Goal: Task Accomplishment & Management: Manage account settings

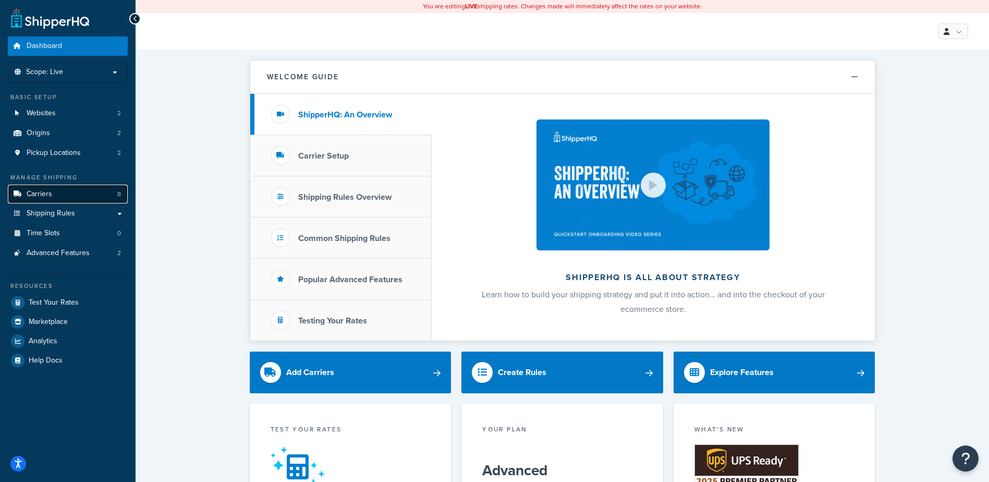
click at [53, 192] on link "Carriers 8" at bounding box center [68, 194] width 120 height 19
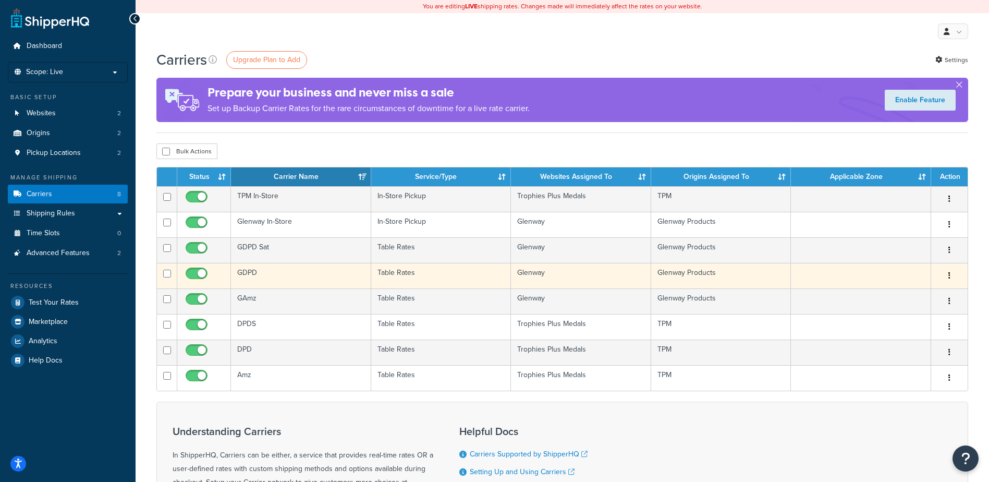
click at [265, 273] on td "GDPD" at bounding box center [301, 276] width 140 height 26
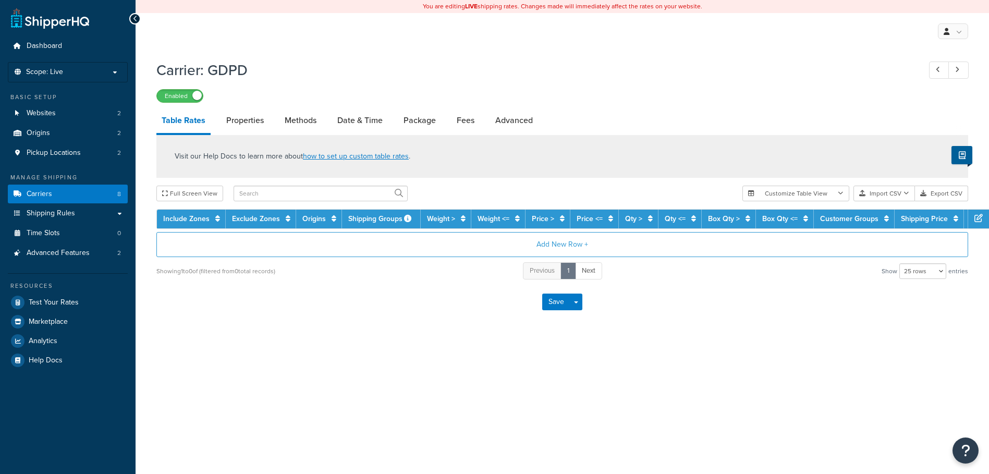
select select "25"
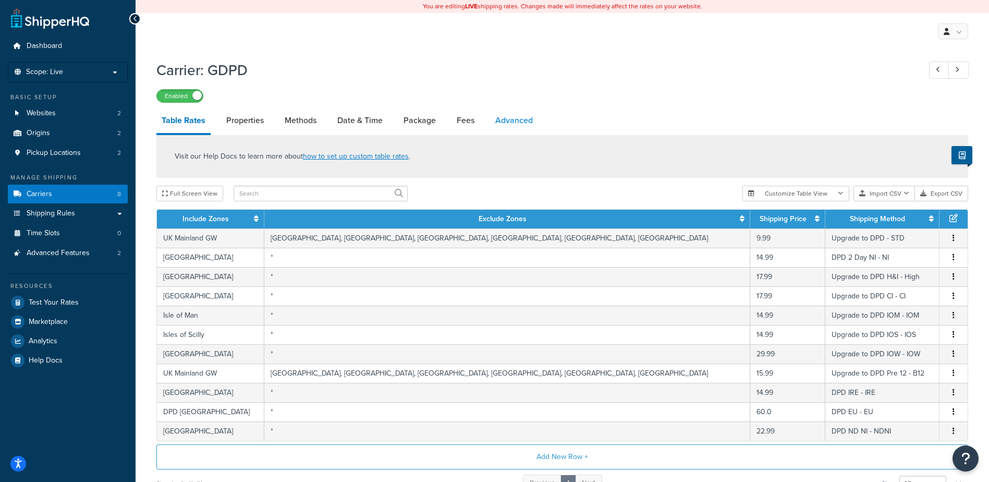
click at [512, 118] on link "Advanced" at bounding box center [514, 120] width 48 height 25
select select "false"
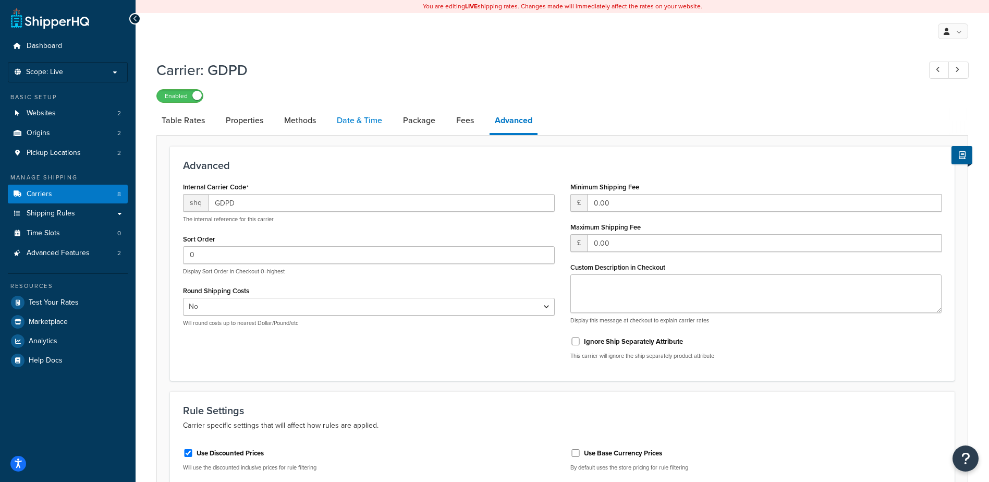
click at [353, 118] on link "Date & Time" at bounding box center [360, 120] width 56 height 25
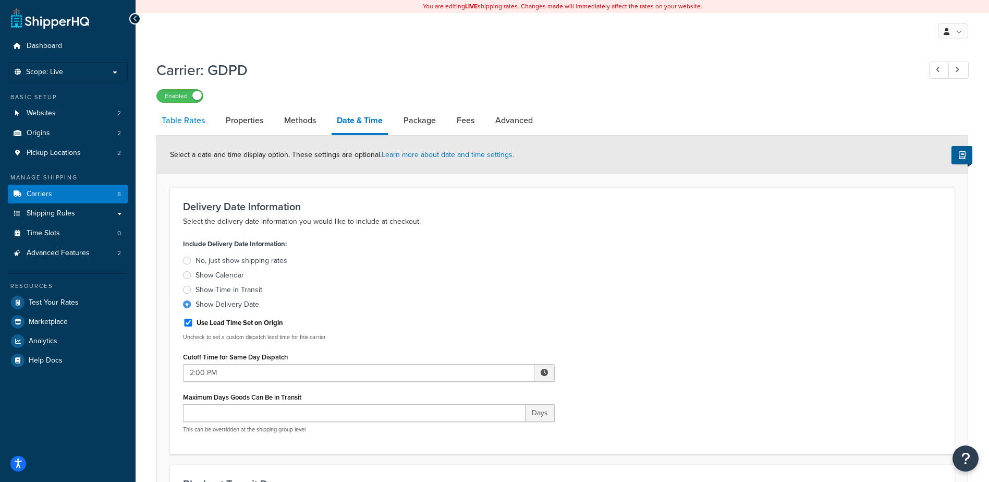
click at [192, 119] on link "Table Rates" at bounding box center [183, 120] width 54 height 25
select select "25"
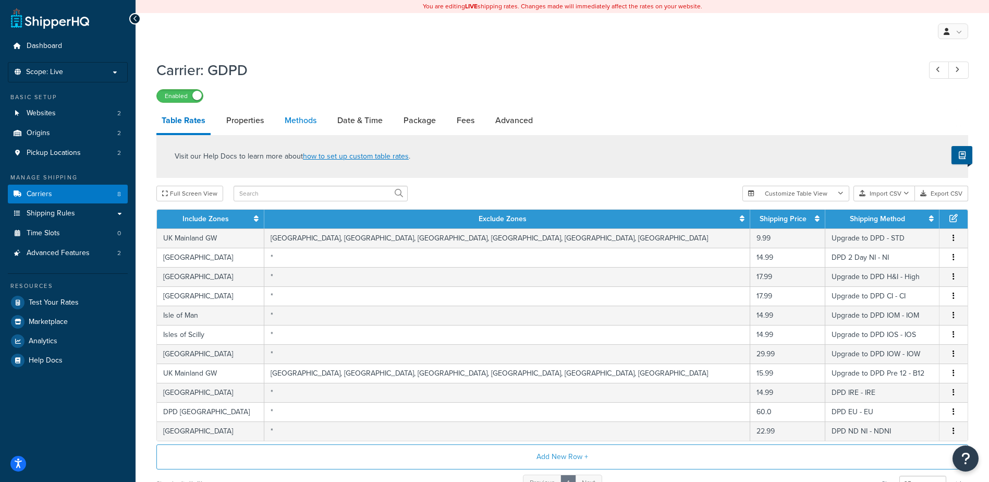
click at [301, 117] on link "Methods" at bounding box center [300, 120] width 42 height 25
select select "25"
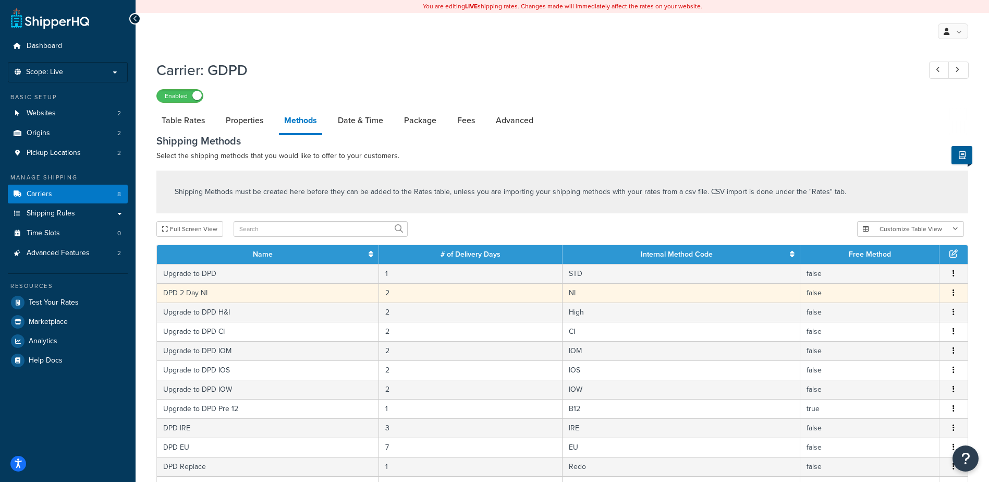
scroll to position [52, 0]
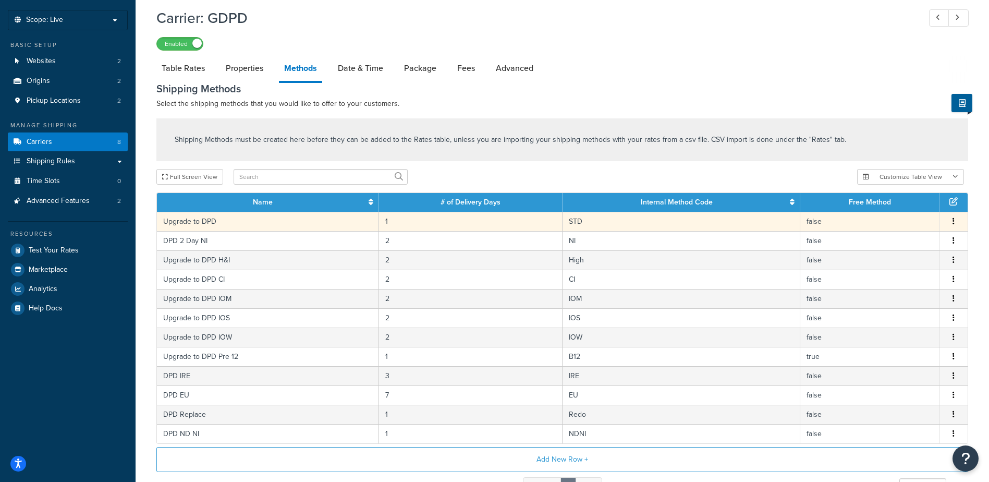
click at [952, 223] on button "button" at bounding box center [954, 221] width 8 height 11
click at [904, 216] on div "Edit" at bounding box center [901, 212] width 74 height 21
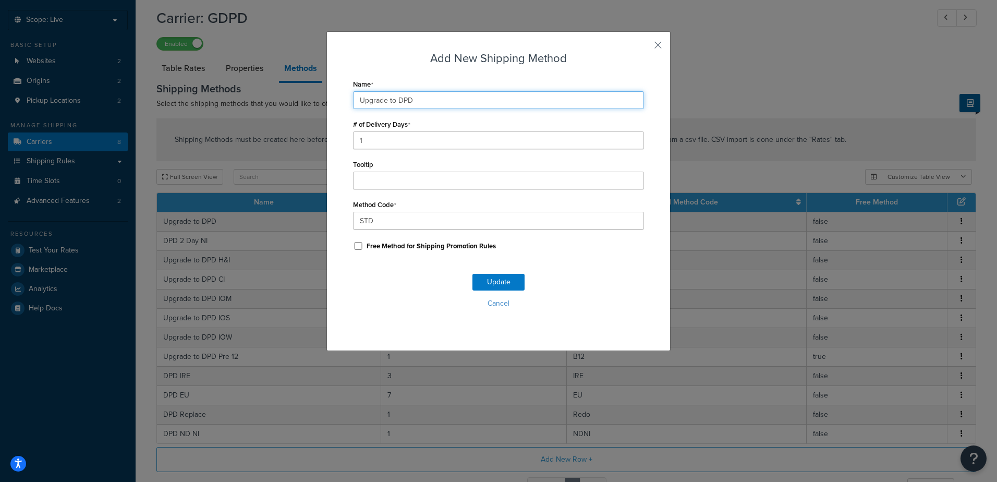
drag, startPoint x: 396, startPoint y: 100, endPoint x: 338, endPoint y: 119, distance: 60.5
click at [302, 97] on div "Add New Shipping Method Name Upgrade to DPD # of Delivery Days 1 Tooltip Method…" at bounding box center [498, 241] width 997 height 482
type input "DPD"
click at [500, 281] on button "Update" at bounding box center [498, 282] width 52 height 17
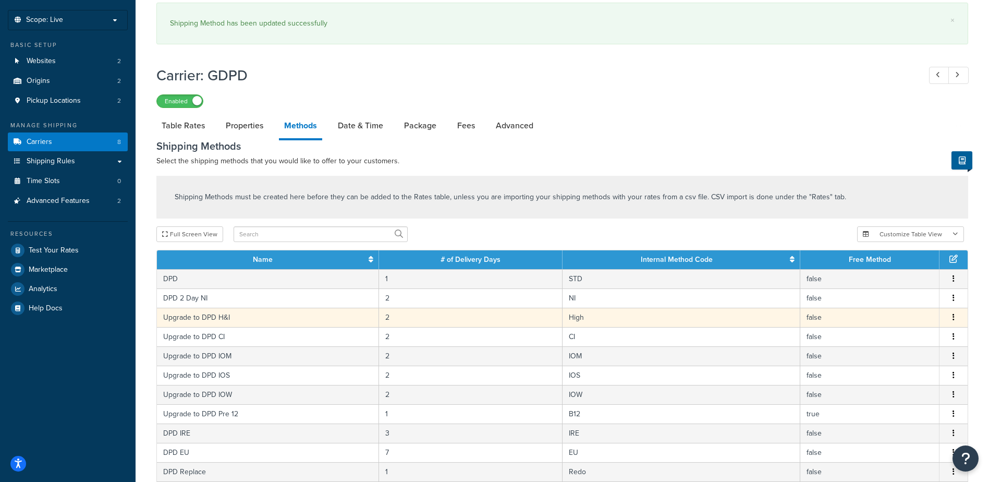
click at [954, 317] on icon "button" at bounding box center [954, 316] width 2 height 7
click at [902, 306] on div "Edit" at bounding box center [901, 308] width 74 height 21
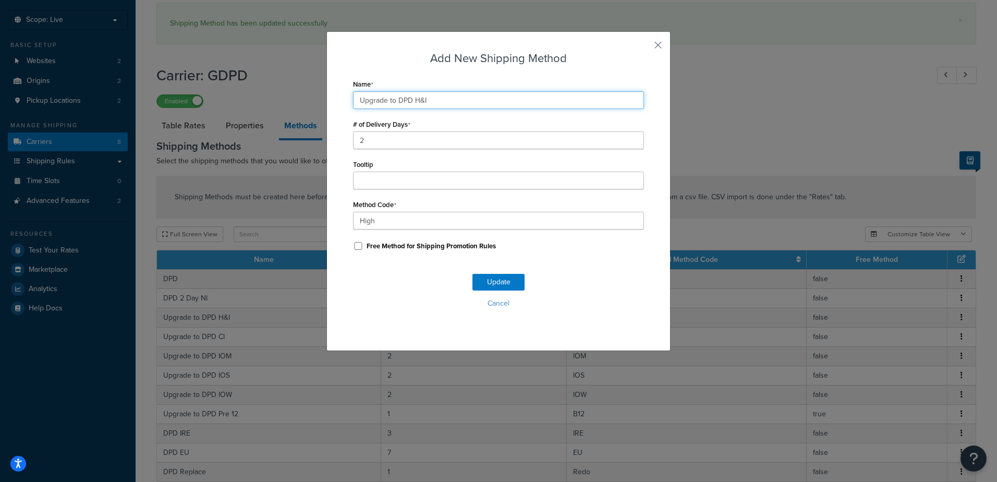
drag, startPoint x: 394, startPoint y: 99, endPoint x: 297, endPoint y: 98, distance: 96.5
click at [297, 98] on div "Add New Shipping Method Name Upgrade to DPD H&I # of Delivery Days 2 Tooltip Me…" at bounding box center [498, 241] width 997 height 482
type input "DPD H&I"
click at [504, 279] on button "Update" at bounding box center [498, 282] width 52 height 17
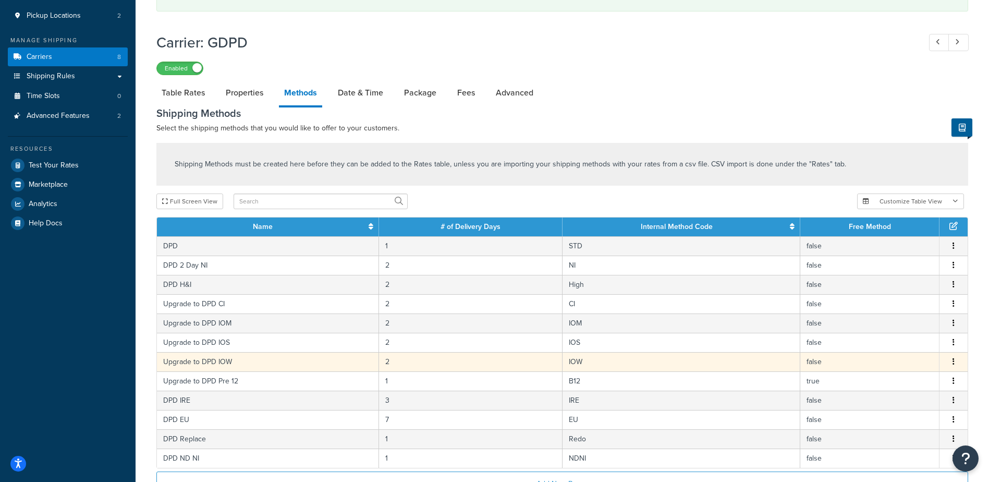
scroll to position [209, 0]
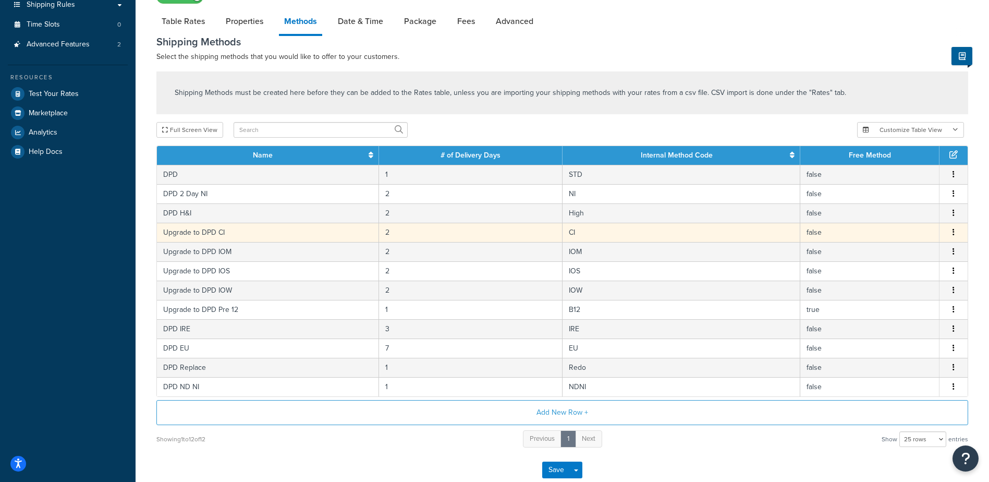
click at [954, 233] on icon "button" at bounding box center [954, 231] width 2 height 7
click at [901, 223] on div "Edit" at bounding box center [901, 223] width 74 height 21
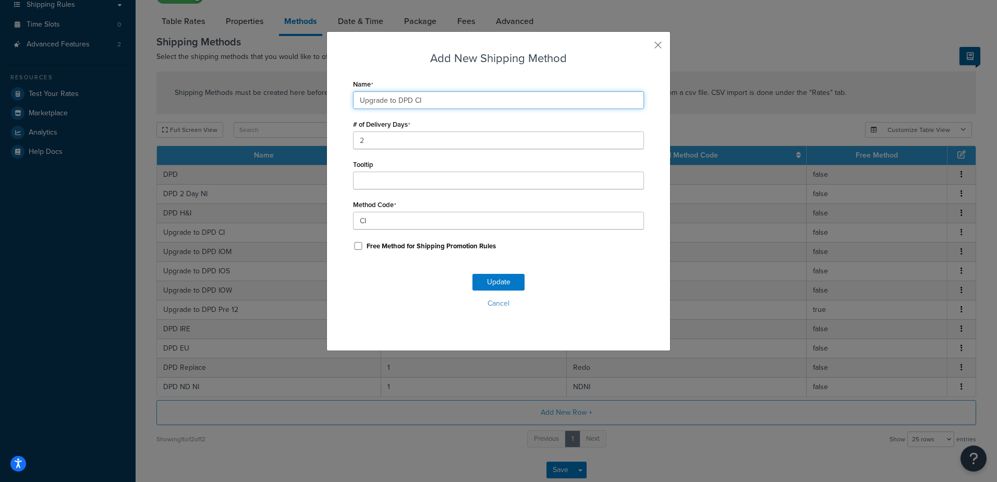
drag, startPoint x: 393, startPoint y: 99, endPoint x: 322, endPoint y: 95, distance: 71.0
click at [326, 95] on div "Add New Shipping Method Name Upgrade to DPD CI # of Delivery Days 2 Tooltip Met…" at bounding box center [498, 191] width 344 height 320
type input "DPD CI"
click at [508, 282] on button "Update" at bounding box center [498, 282] width 52 height 17
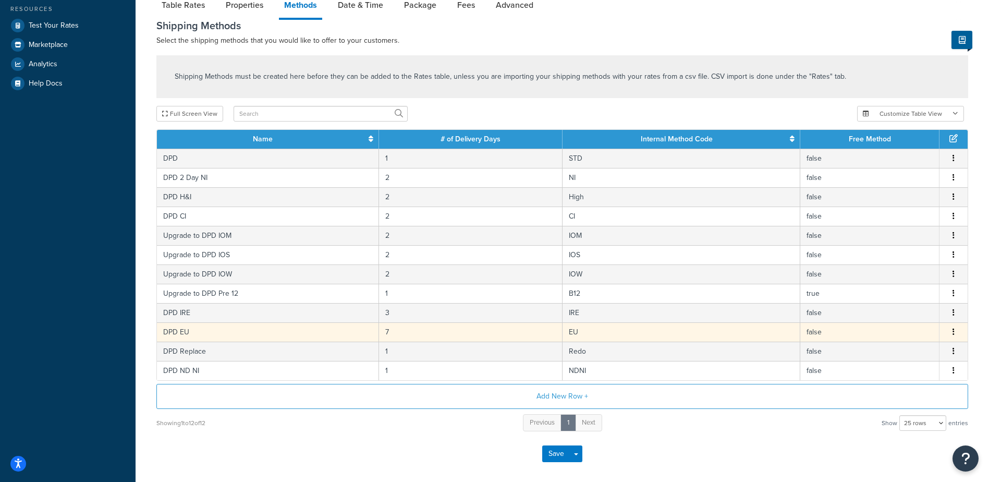
scroll to position [310, 0]
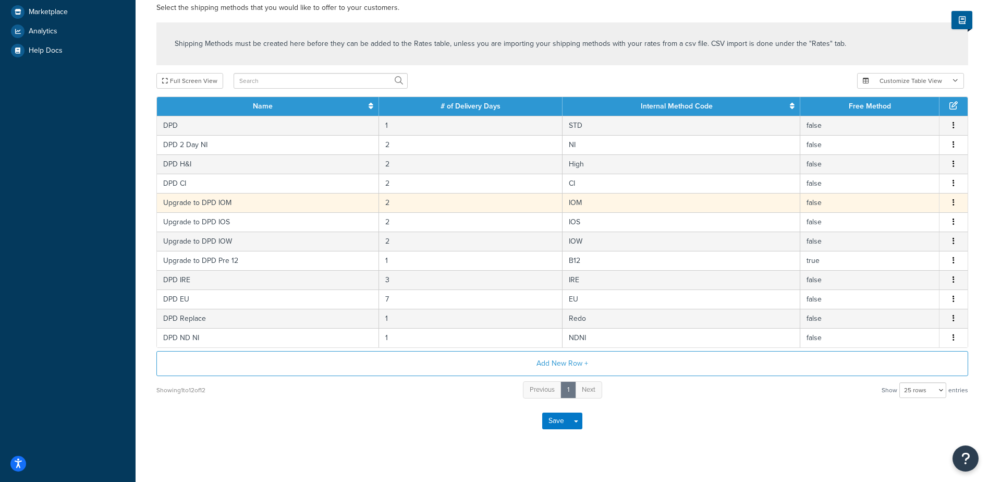
click at [953, 204] on icon "button" at bounding box center [954, 202] width 2 height 7
click at [895, 195] on div "Edit" at bounding box center [901, 193] width 74 height 21
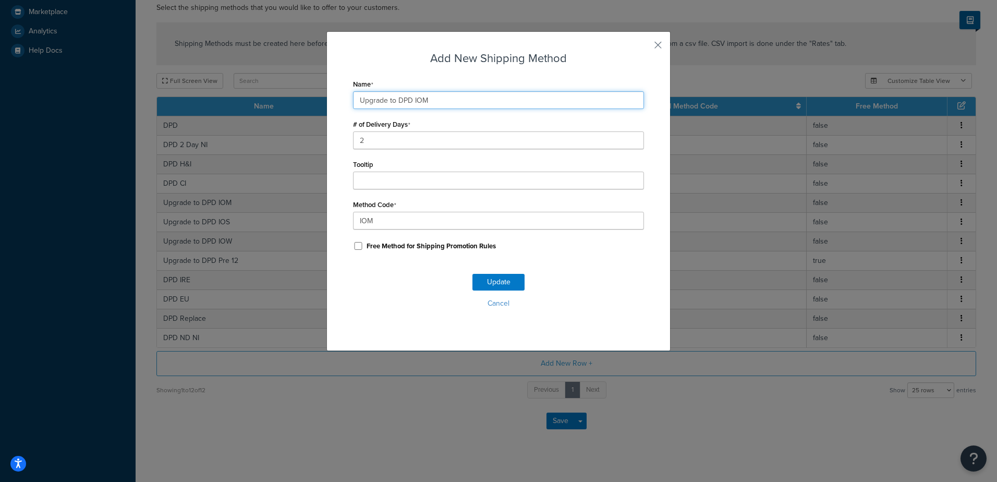
drag, startPoint x: 395, startPoint y: 99, endPoint x: 306, endPoint y: 99, distance: 89.2
click at [306, 99] on div "Add New Shipping Method Name Upgrade to DPD IOM # of Delivery Days 2 Tooltip Me…" at bounding box center [498, 241] width 997 height 482
type input "DPD IOM"
click at [489, 270] on div "Update Cancel" at bounding box center [498, 295] width 291 height 69
click at [498, 281] on button "Update" at bounding box center [498, 282] width 52 height 17
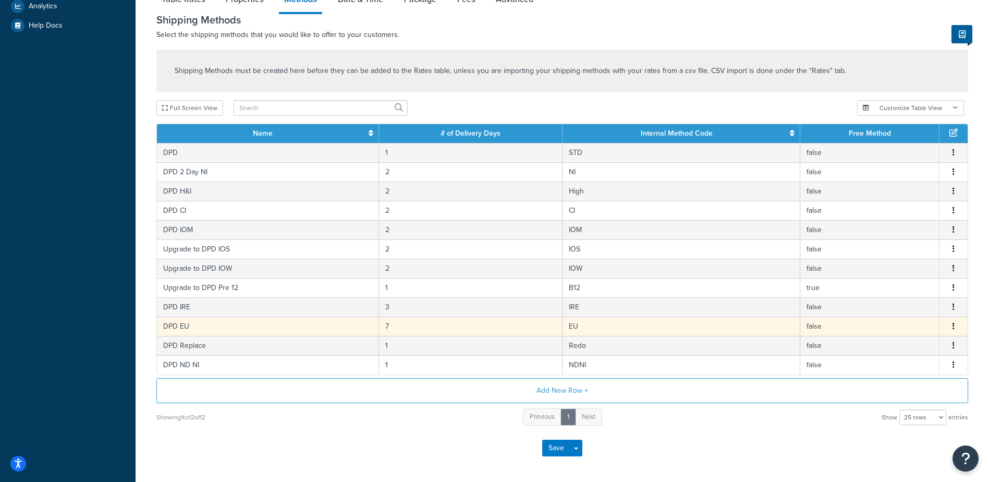
scroll to position [348, 0]
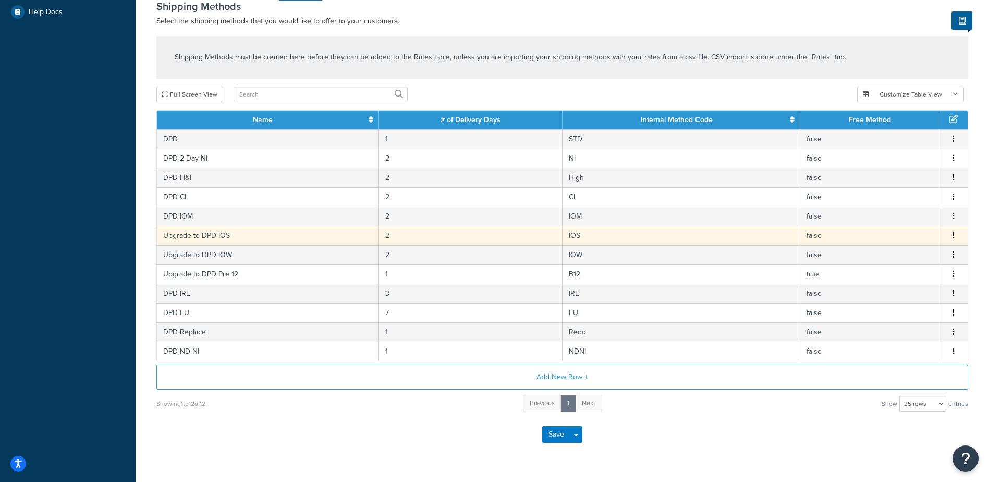
click at [952, 236] on button "button" at bounding box center [954, 235] width 8 height 11
click at [904, 232] on div "Edit" at bounding box center [901, 226] width 74 height 21
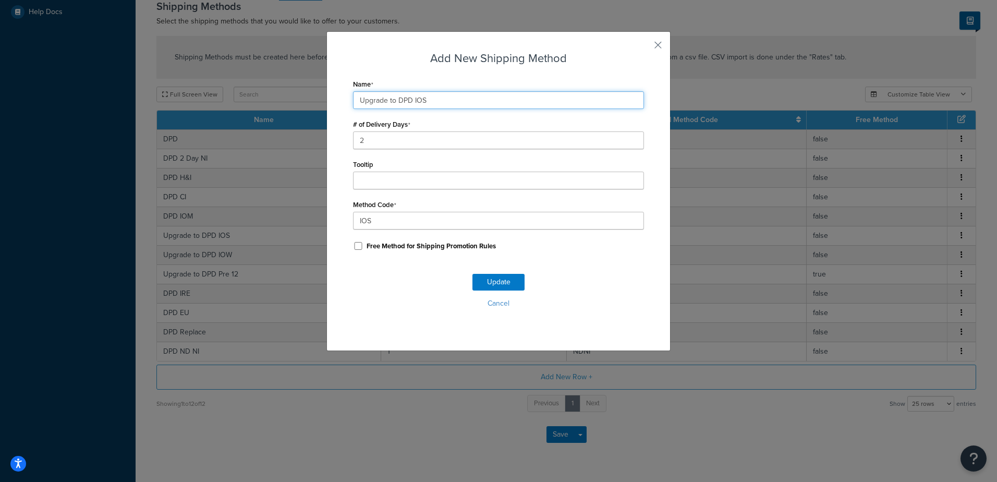
drag, startPoint x: 395, startPoint y: 97, endPoint x: 322, endPoint y: 98, distance: 72.5
click at [326, 98] on div "Add New Shipping Method Name Upgrade to DPD IOS # of Delivery Days 2 Tooltip Me…" at bounding box center [498, 191] width 344 height 320
type input "DPD IOS"
click at [505, 279] on button "Update" at bounding box center [498, 282] width 52 height 17
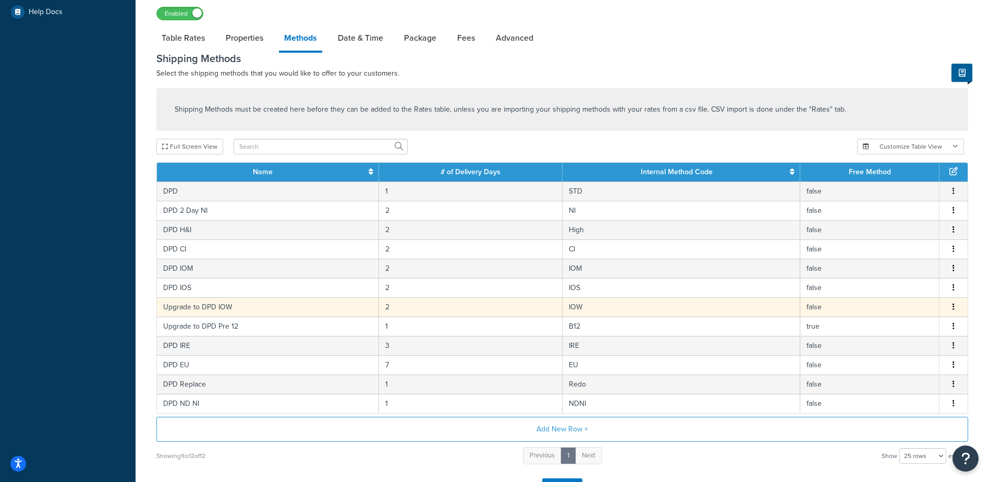
click at [954, 308] on icon "button" at bounding box center [954, 306] width 2 height 7
click at [913, 300] on div "Edit" at bounding box center [901, 297] width 74 height 21
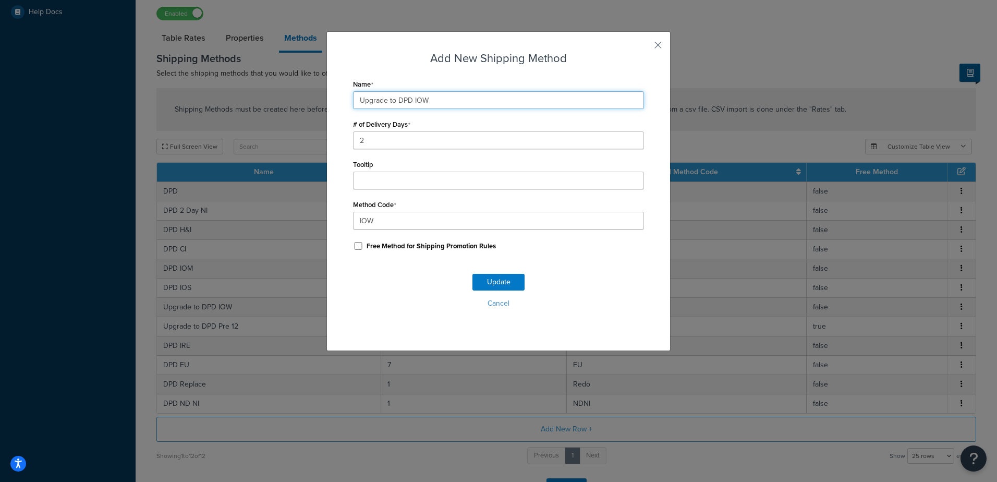
drag, startPoint x: 394, startPoint y: 100, endPoint x: 309, endPoint y: 100, distance: 85.5
click at [309, 100] on div "Add New Shipping Method Name Upgrade to DPD IOW # of Delivery Days 2 Tooltip Me…" at bounding box center [498, 241] width 997 height 482
type input "DPD IOW"
click at [517, 282] on button "Update" at bounding box center [498, 282] width 52 height 17
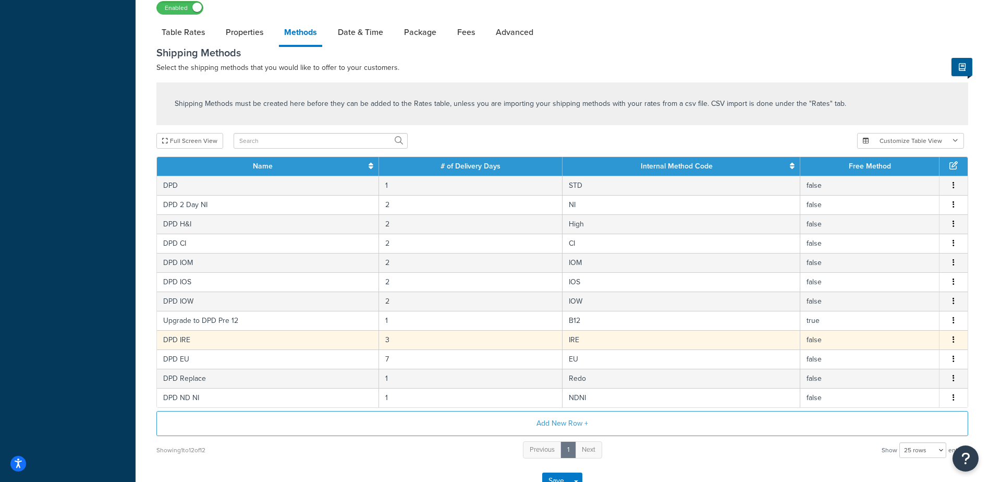
scroll to position [453, 0]
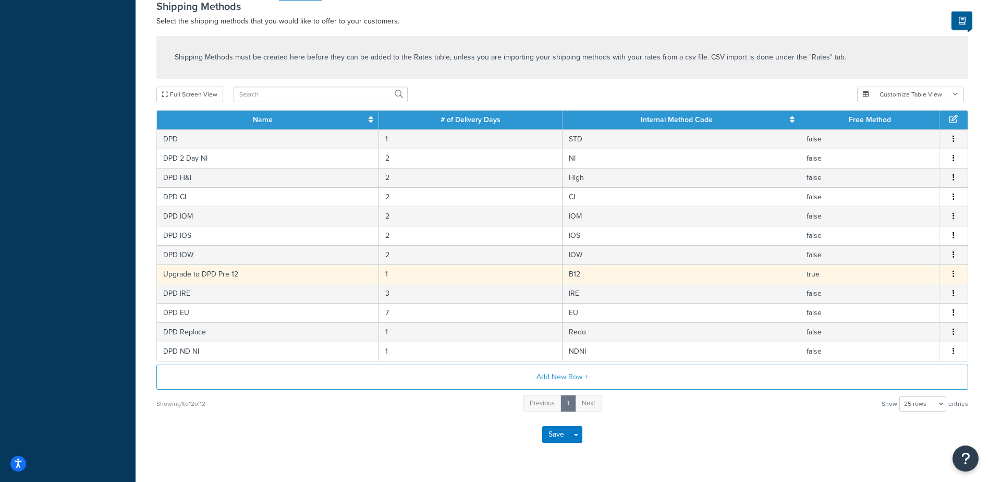
click at [957, 276] on button "button" at bounding box center [954, 274] width 8 height 11
click at [894, 269] on div "Edit" at bounding box center [901, 264] width 74 height 21
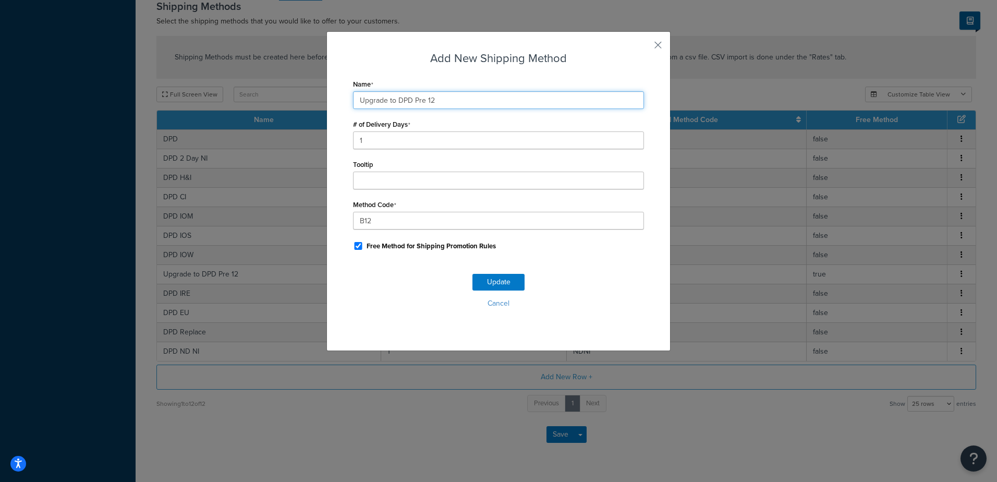
drag, startPoint x: 395, startPoint y: 99, endPoint x: 303, endPoint y: 98, distance: 91.8
click at [303, 98] on div "Add New Shipping Method Name Upgrade to DPD Pre 12 # of Delivery Days 1 Tooltip…" at bounding box center [498, 241] width 997 height 482
type input "DPD Pre 12"
click at [485, 277] on button "Update" at bounding box center [498, 282] width 52 height 17
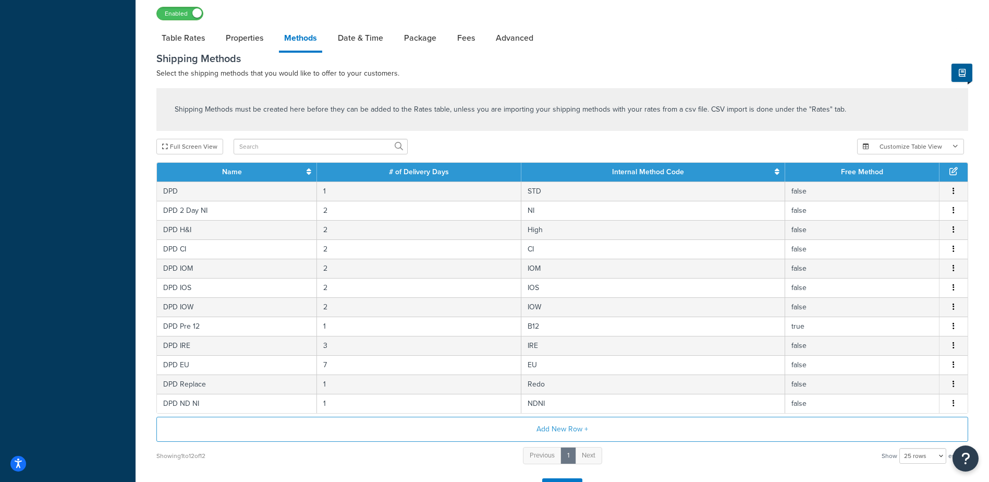
scroll to position [515, 0]
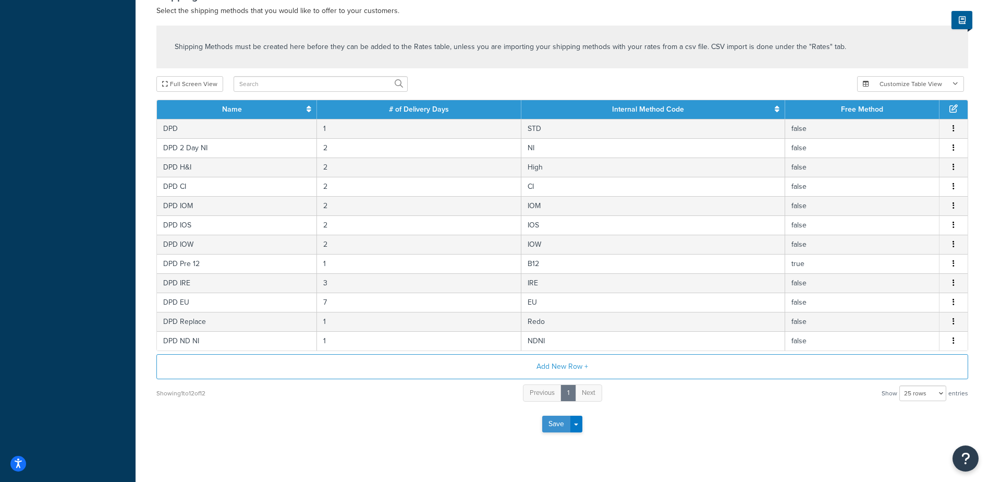
click at [560, 423] on button "Save" at bounding box center [556, 424] width 28 height 17
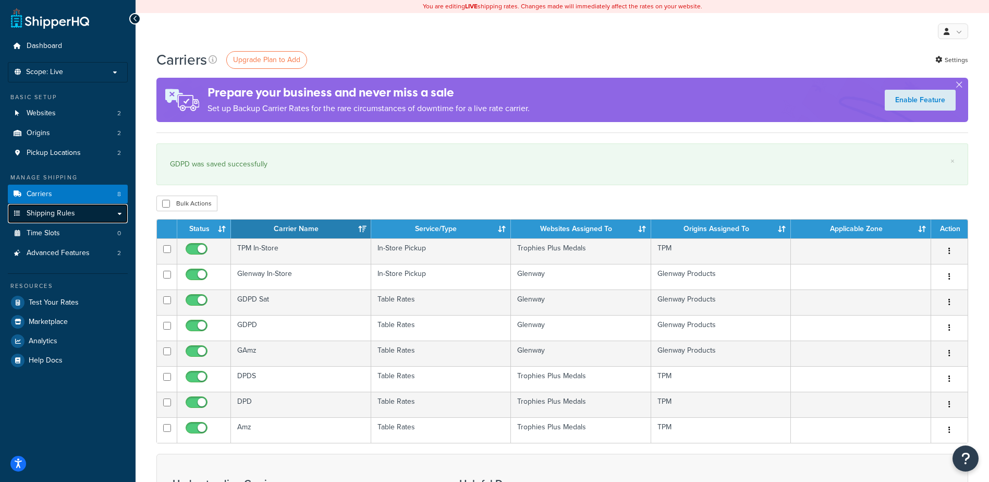
click at [76, 217] on link "Shipping Rules" at bounding box center [68, 213] width 120 height 19
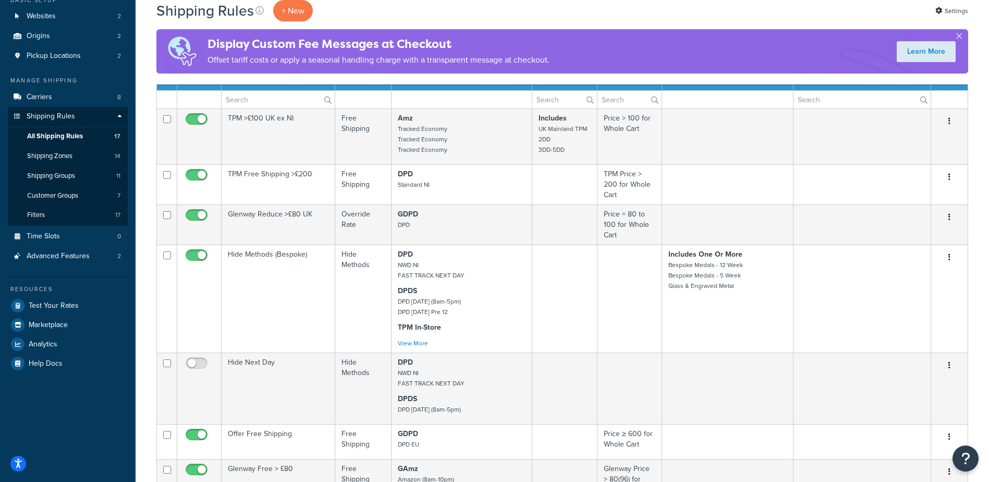
scroll to position [52, 0]
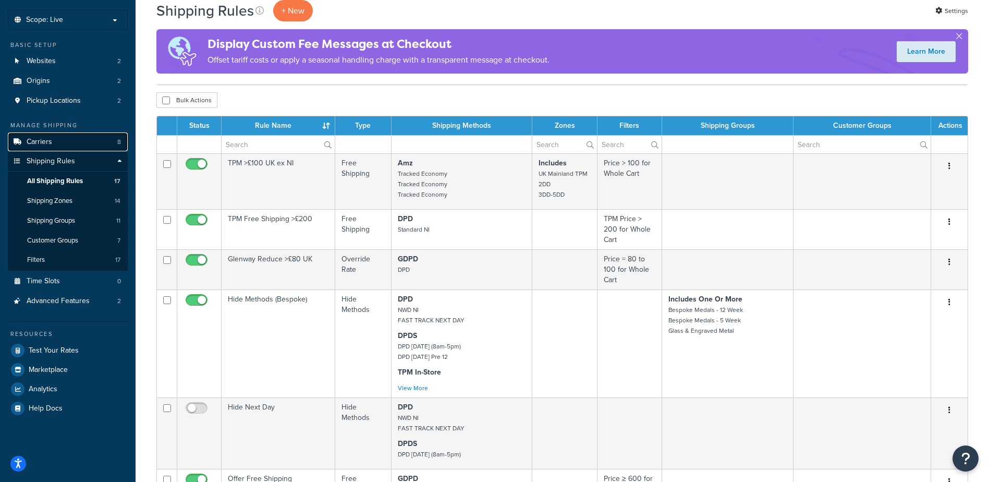
click at [76, 144] on link "Carriers 8" at bounding box center [68, 141] width 120 height 19
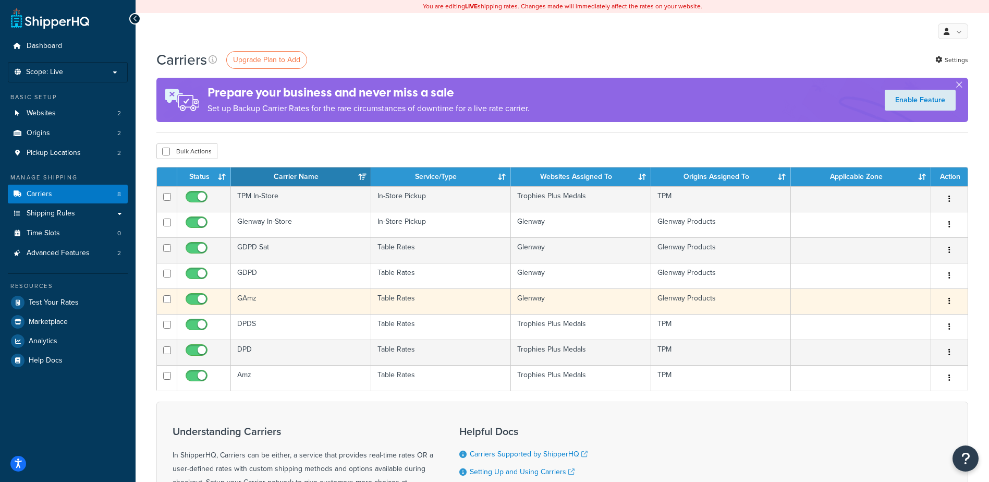
click at [347, 303] on td "GAmz" at bounding box center [301, 301] width 140 height 26
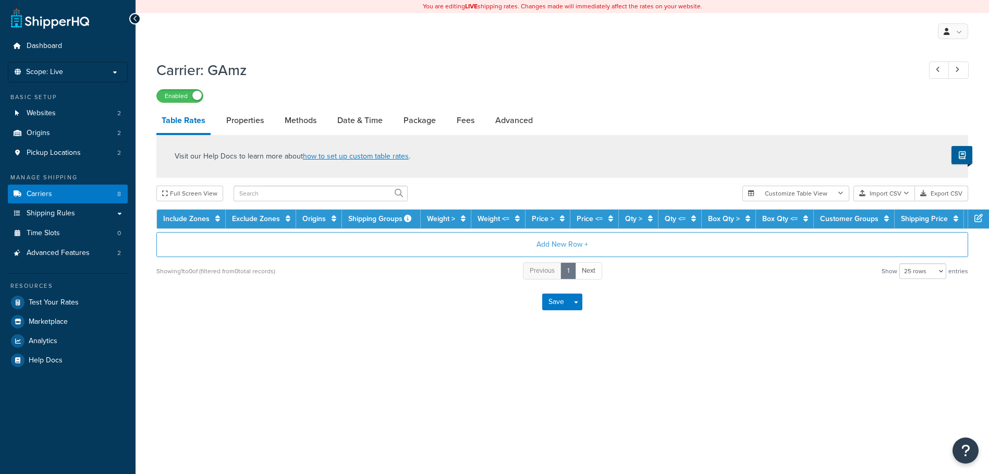
select select "25"
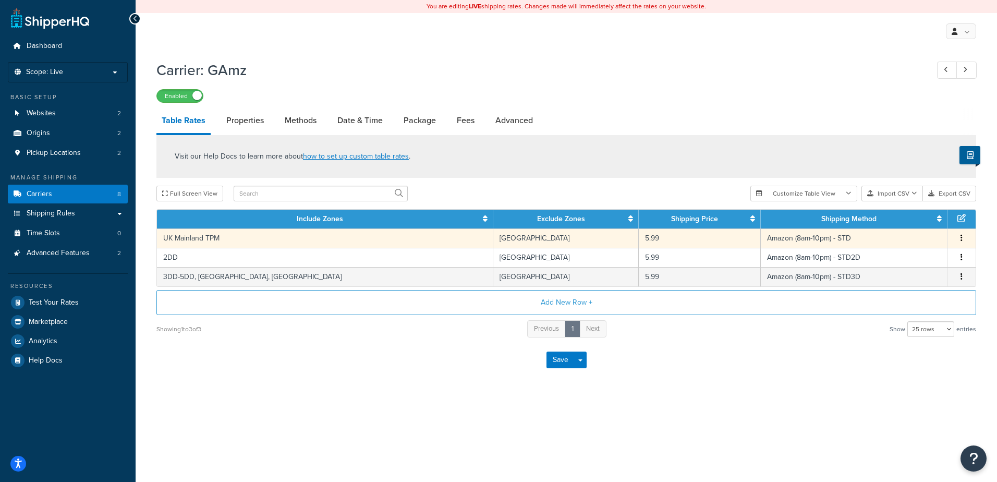
click at [961, 241] on icon "button" at bounding box center [962, 237] width 2 height 7
click at [917, 223] on div "Edit" at bounding box center [908, 218] width 74 height 21
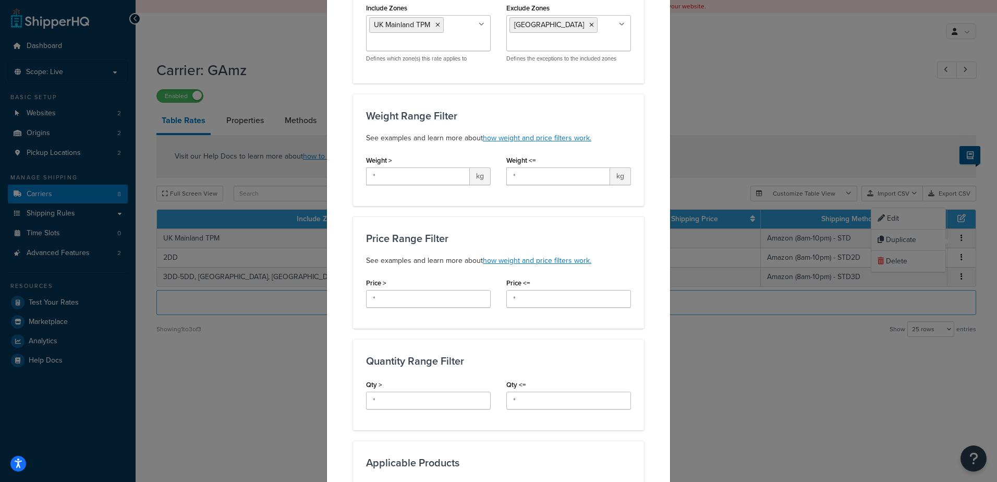
scroll to position [156, 0]
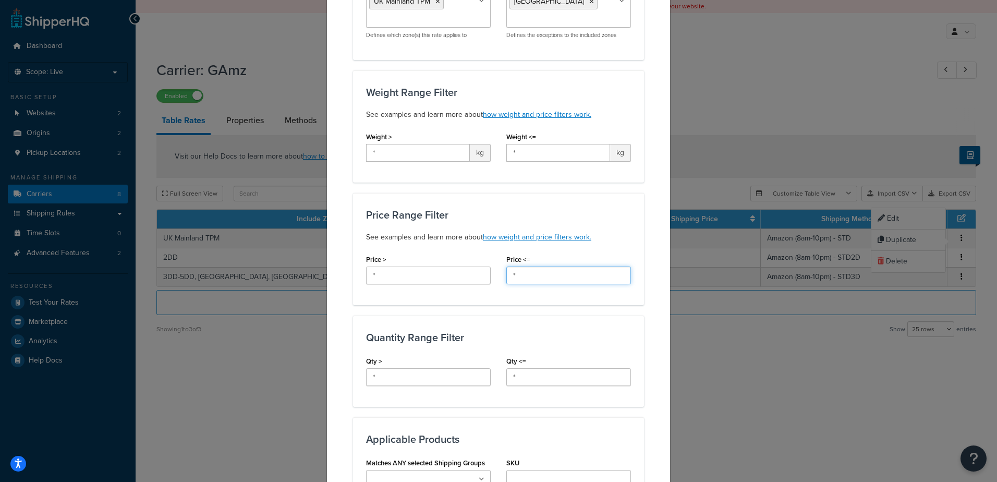
click at [539, 276] on input "*" at bounding box center [568, 275] width 125 height 18
click at [846, 353] on div "Update Table Rate Applicable Zones See examples and learn more about how includ…" at bounding box center [498, 241] width 997 height 482
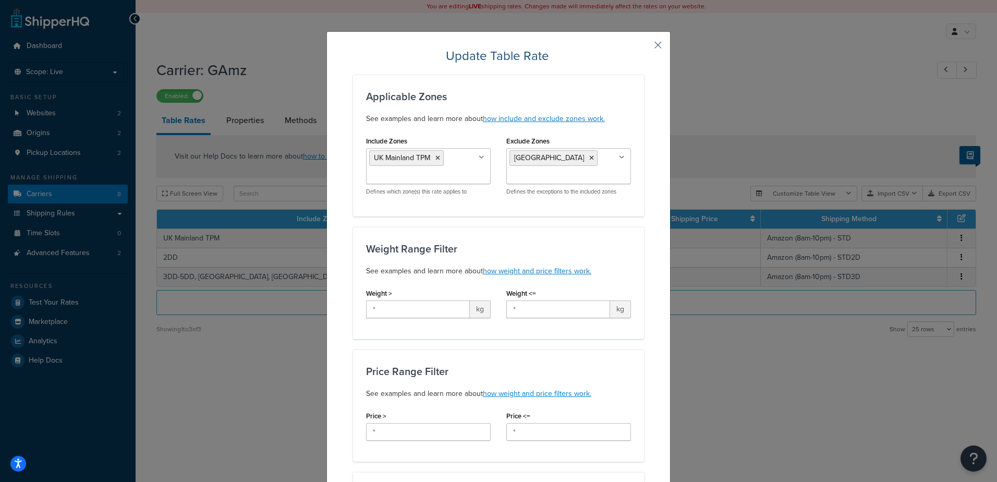
click at [644, 49] on button "button" at bounding box center [642, 48] width 3 height 3
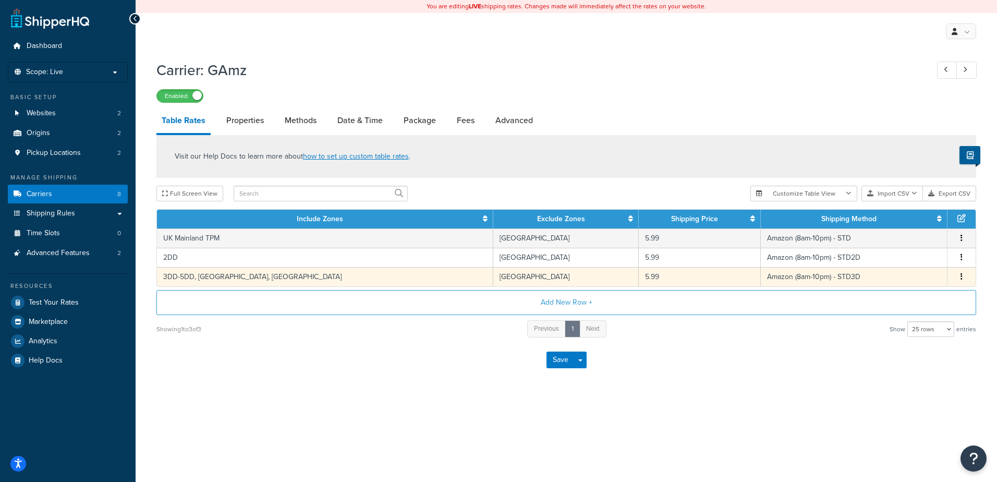
click at [961, 277] on icon "button" at bounding box center [962, 276] width 2 height 7
click at [905, 260] on div "Edit" at bounding box center [908, 257] width 74 height 21
select select "157087"
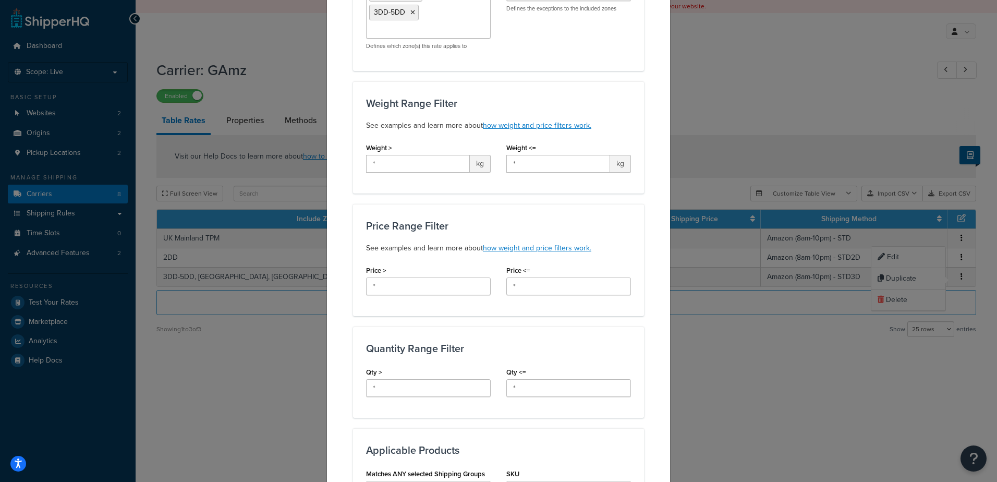
scroll to position [209, 0]
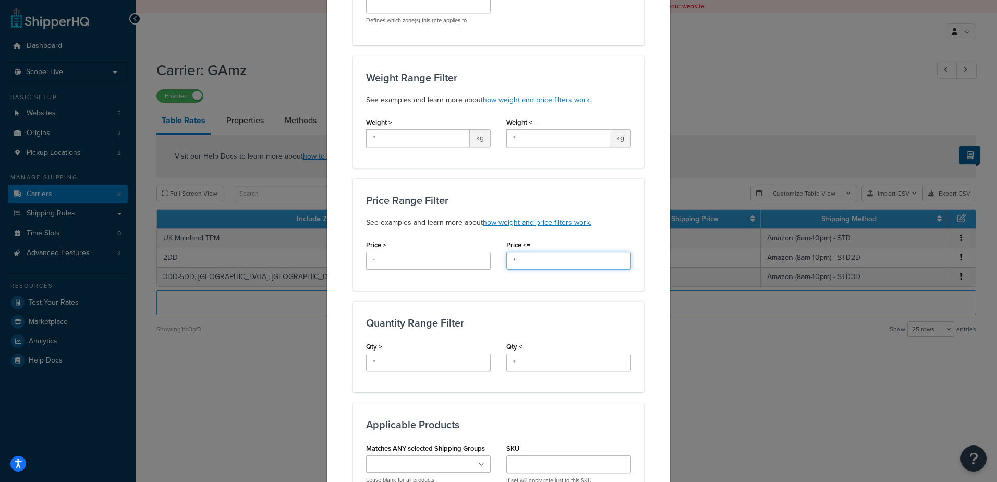
click at [532, 260] on input "*" at bounding box center [568, 261] width 125 height 18
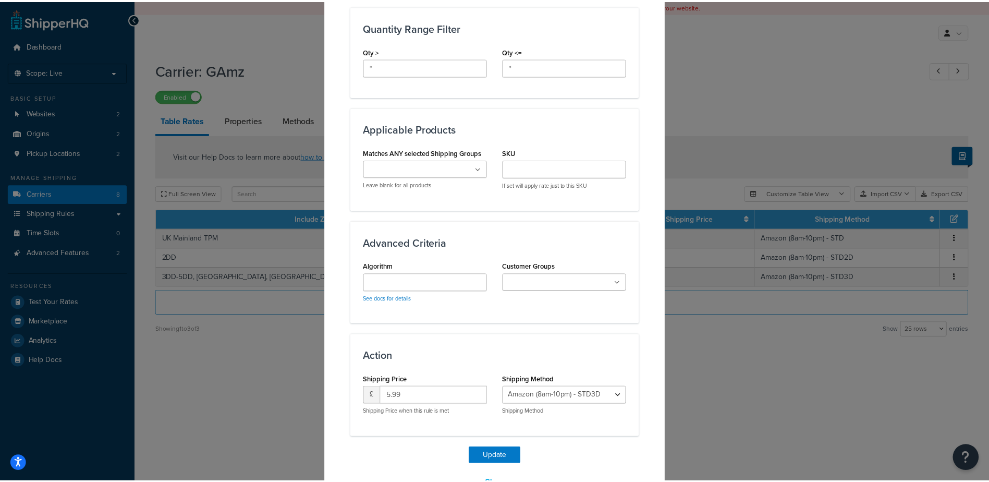
scroll to position [536, 0]
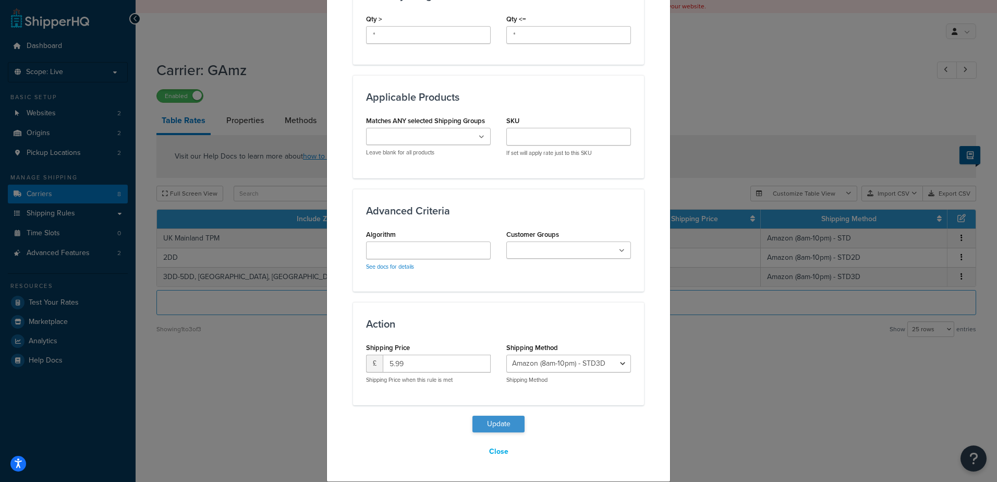
type input "120"
click at [508, 420] on button "Update" at bounding box center [498, 424] width 52 height 17
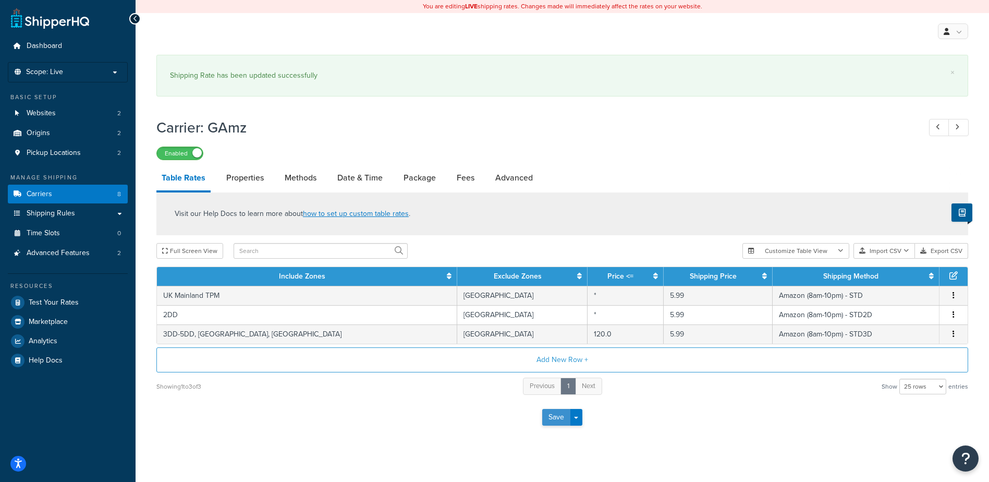
click at [554, 418] on button "Save" at bounding box center [556, 417] width 28 height 17
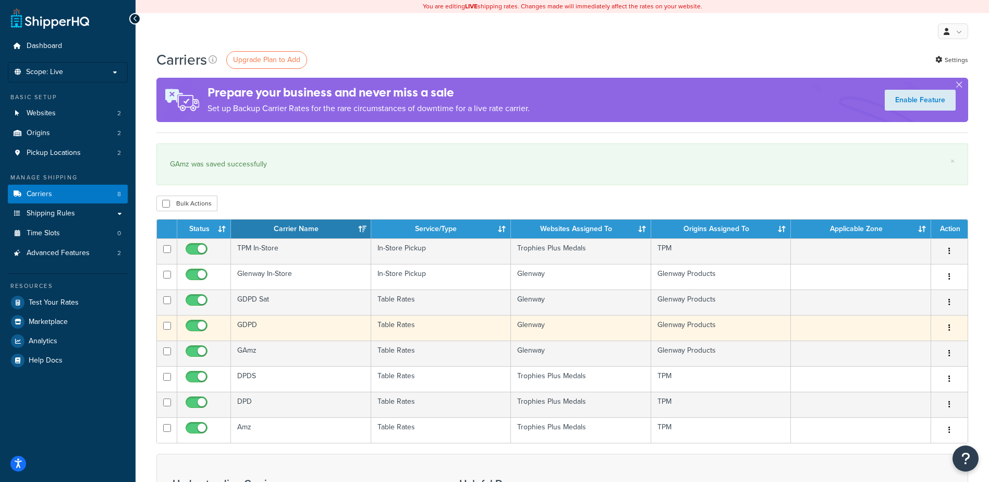
click at [288, 324] on td "GDPD" at bounding box center [301, 328] width 140 height 26
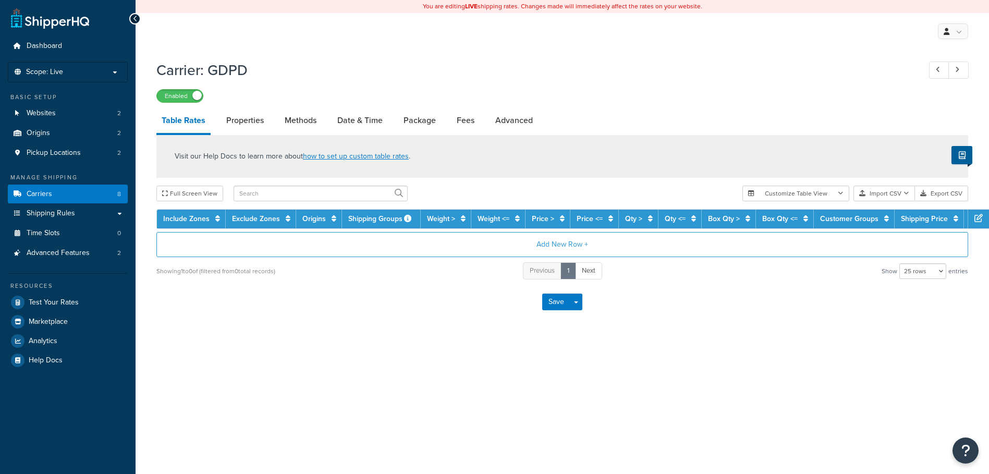
select select "25"
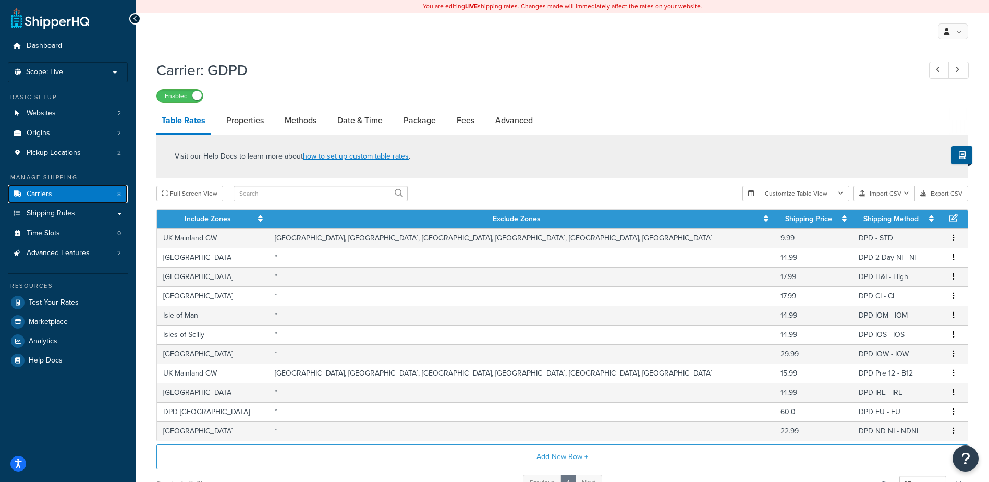
click at [104, 194] on link "Carriers 8" at bounding box center [68, 194] width 120 height 19
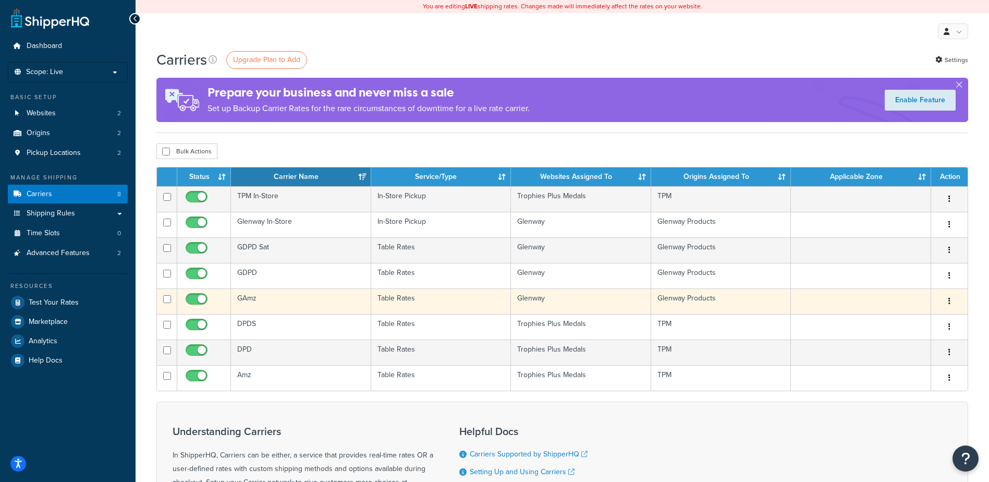
click at [256, 301] on td "GAmz" at bounding box center [301, 301] width 140 height 26
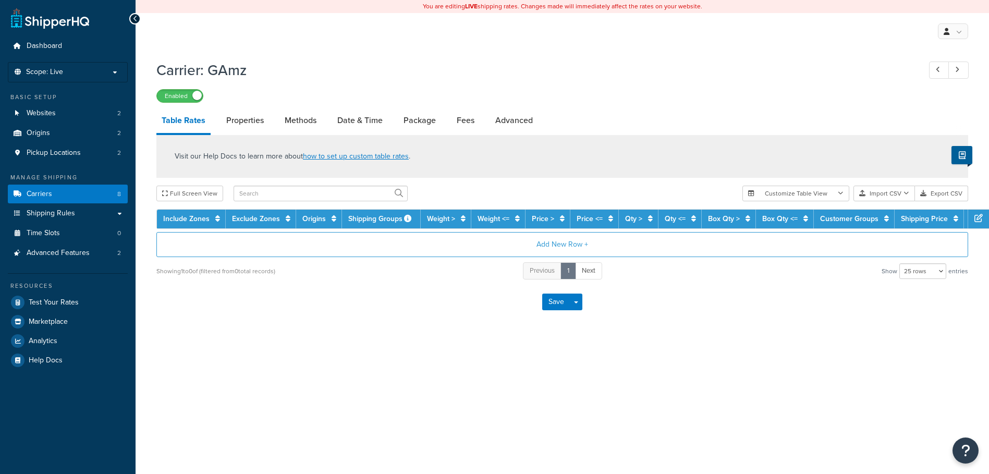
select select "25"
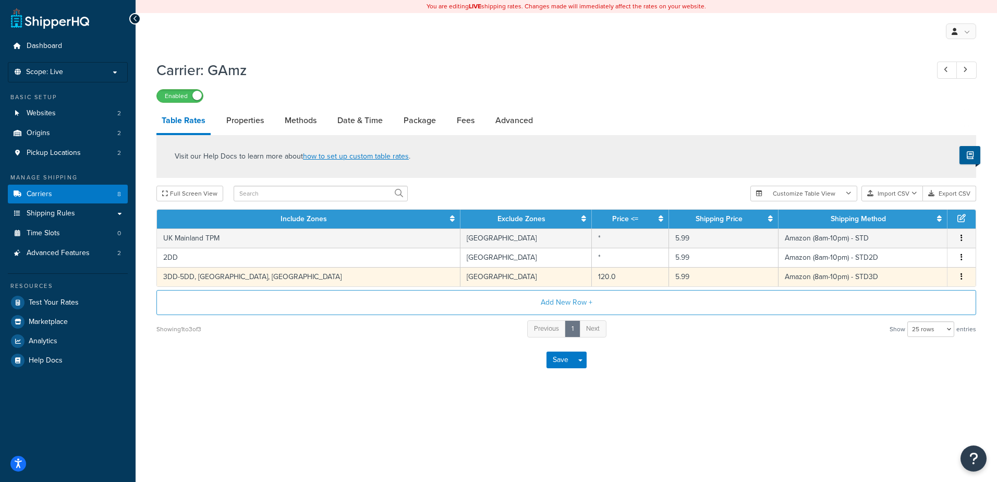
click at [592, 279] on td "120.0" at bounding box center [630, 276] width 77 height 19
select select "157087"
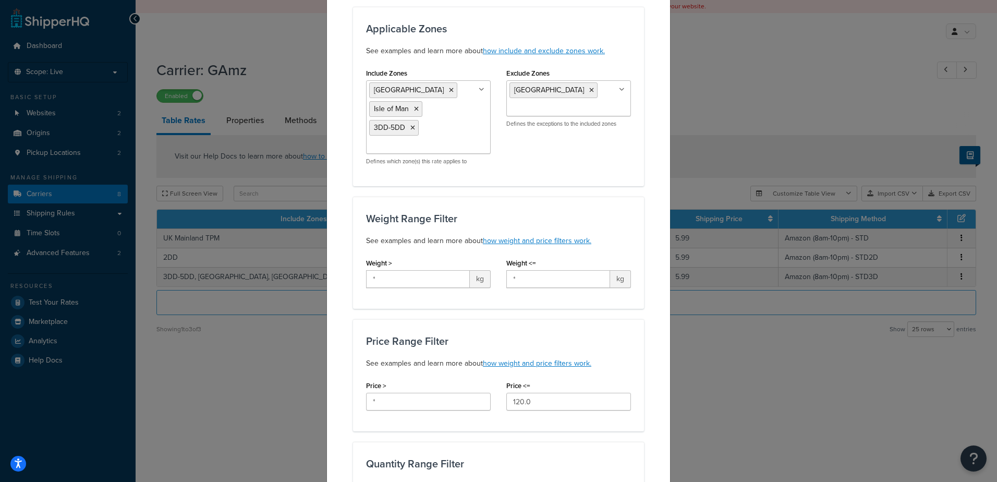
scroll to position [209, 0]
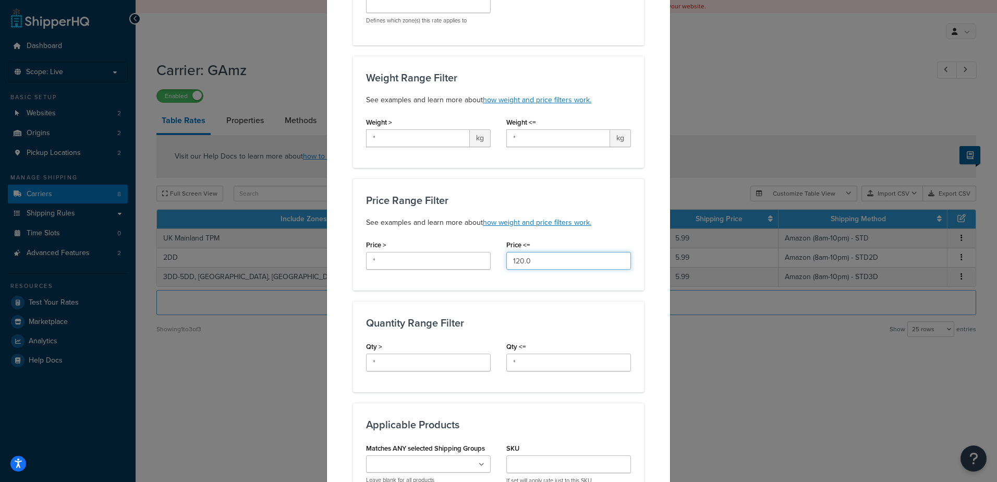
drag, startPoint x: 458, startPoint y: 258, endPoint x: 436, endPoint y: 263, distance: 22.5
click at [436, 258] on div "Price > * Price <= 120.0" at bounding box center [498, 257] width 281 height 40
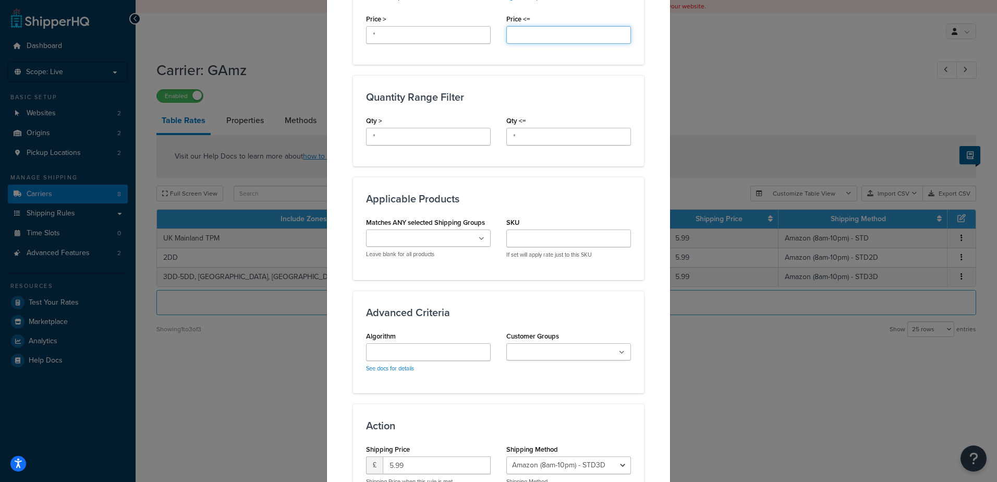
scroll to position [536, 0]
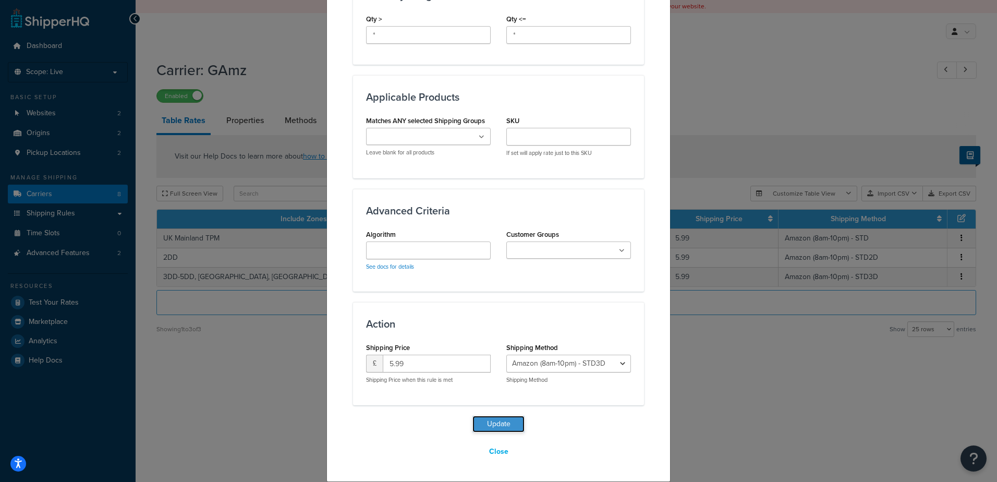
click at [492, 425] on button "Update" at bounding box center [498, 424] width 52 height 17
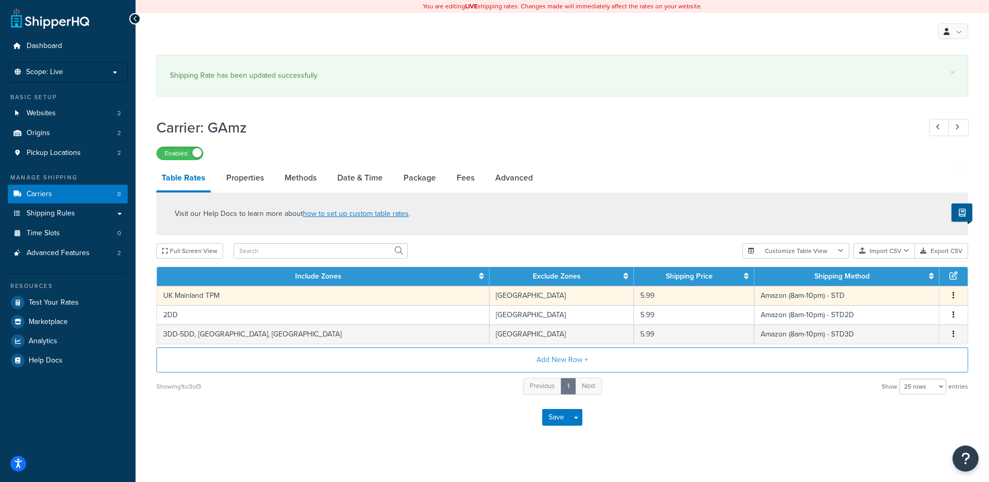
click at [953, 295] on icon "button" at bounding box center [954, 294] width 2 height 7
click at [892, 277] on div "Edit" at bounding box center [901, 275] width 74 height 21
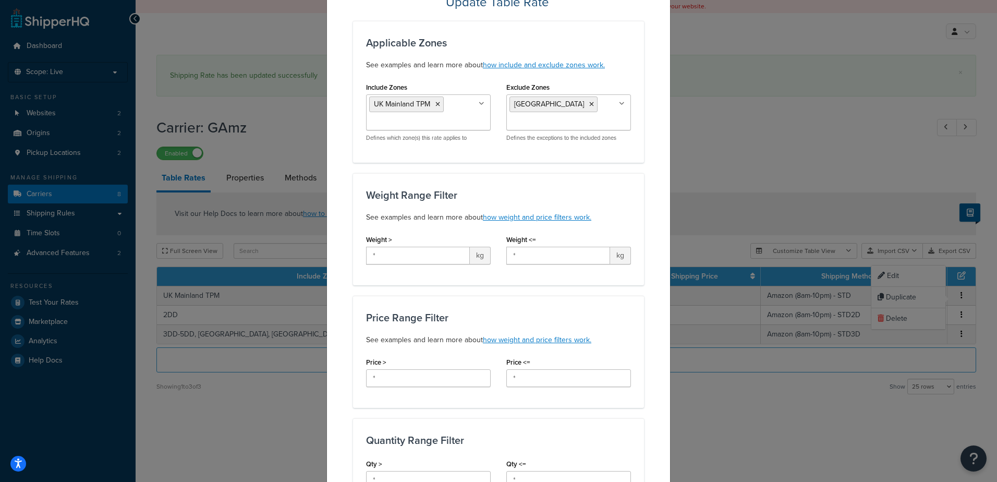
scroll to position [156, 0]
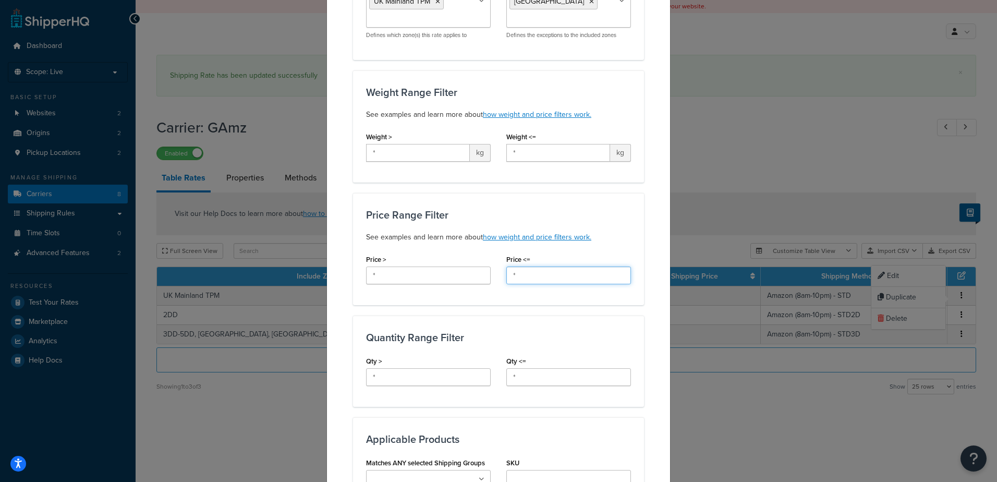
drag, startPoint x: 533, startPoint y: 279, endPoint x: 458, endPoint y: 288, distance: 76.1
click at [458, 288] on div "Price > * Price <= *" at bounding box center [498, 272] width 281 height 40
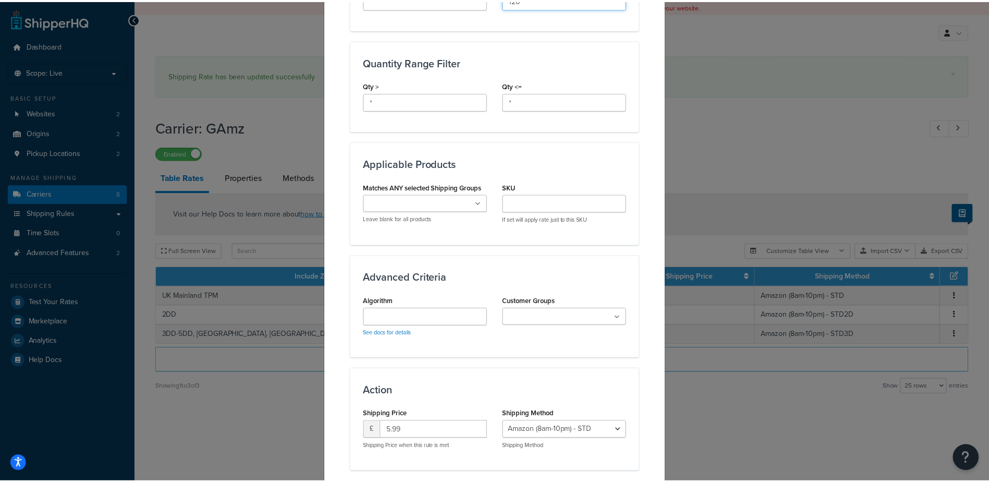
scroll to position [499, 0]
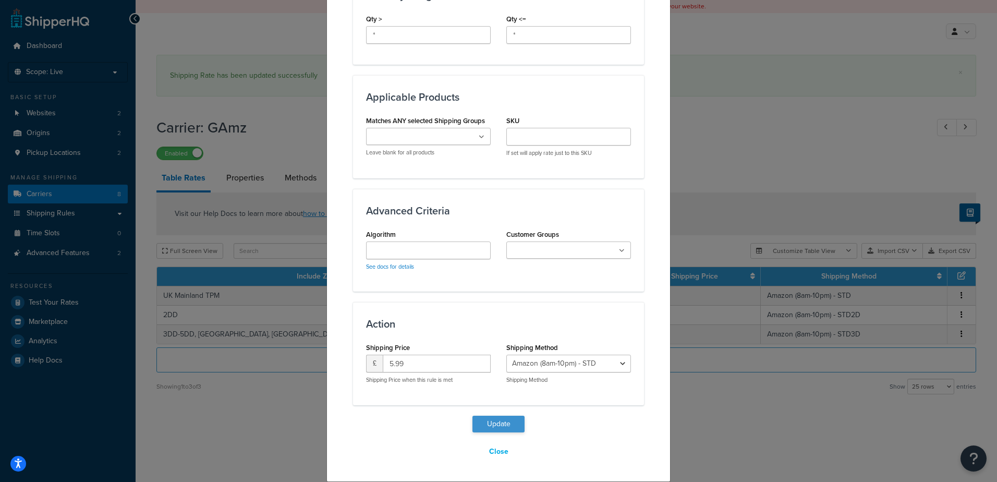
type input "120"
click at [484, 423] on button "Update" at bounding box center [498, 424] width 52 height 17
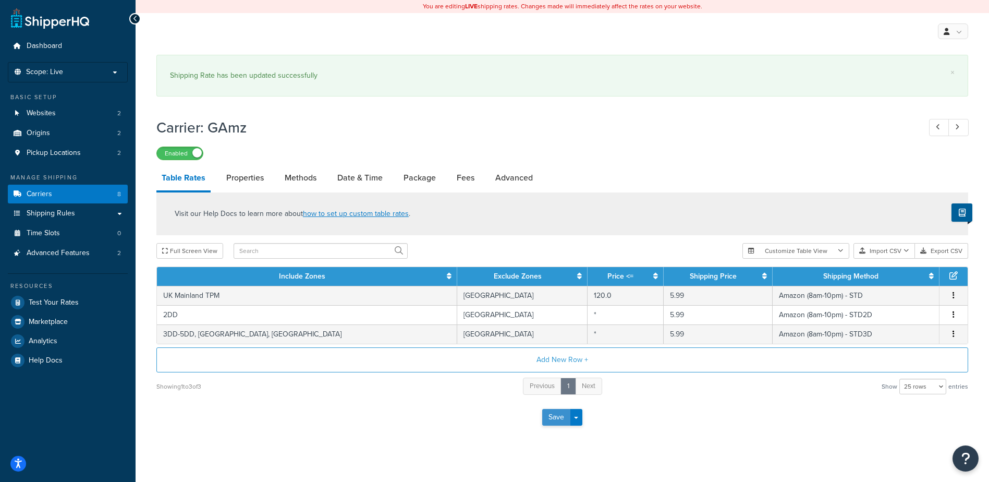
click at [556, 416] on button "Save" at bounding box center [556, 417] width 28 height 17
